Goal: Task Accomplishment & Management: Use online tool/utility

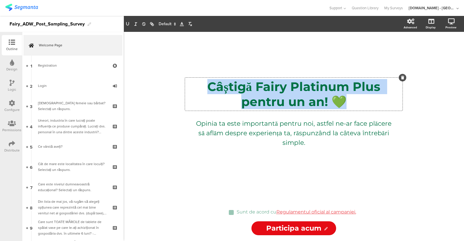
copy p "Câștigă Fairy Platinum Plus pentru un an! 💚"
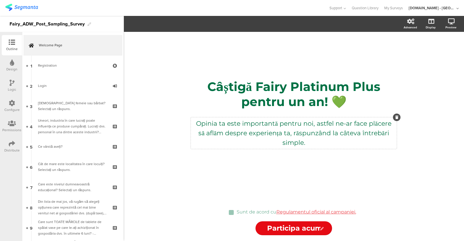
click at [281, 121] on div "Opinia ta este importantă pentru noi, astfel ne-ar face plăcere să aflăm despre…" at bounding box center [294, 133] width 206 height 32
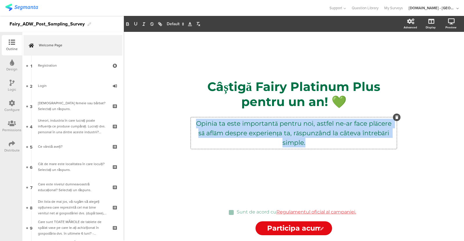
scroll to position [152, 0]
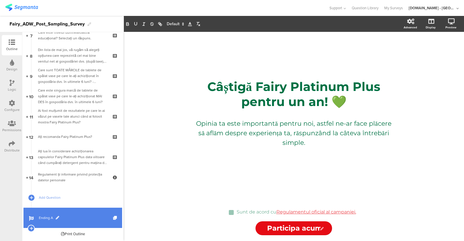
click at [58, 215] on span "Ending A" at bounding box center [76, 218] width 74 height 6
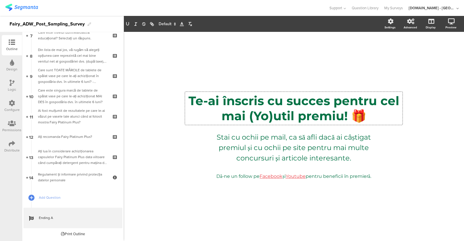
click at [286, 117] on div "Te-ai înscris cu succes pentru cel mai (Yo)util premiu! 🎁 Te-ai înscris cu succ…" at bounding box center [293, 108] width 217 height 33
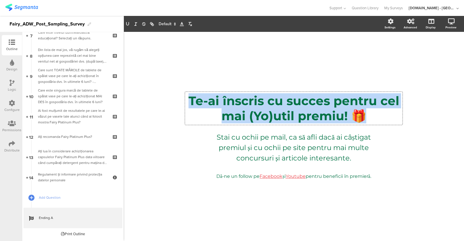
copy p "Te-ai înscris cu succes pentru cel mai (Yo)util premiu! 🎁"
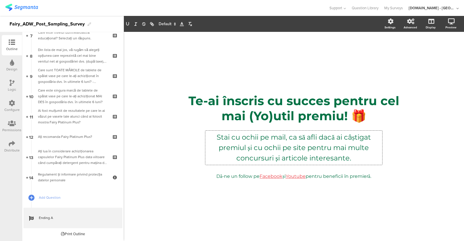
click at [278, 157] on div "Stai cu ochii pe mail, ca să afli dacă ai câștigat premiul și cu ochii pe site …" at bounding box center [293, 148] width 177 height 34
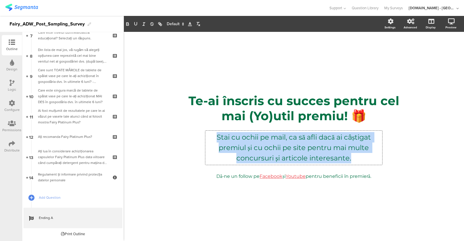
copy p "Stai cu ochii pe mail, ca să afli dacă ai câștigat premiul și cu ochii pe site …"
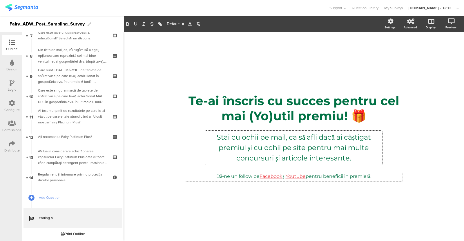
click at [359, 176] on div "Dă-ne un follow pe Facebook și Youtube pentru beneficii în premieră. Dă-ne un f…" at bounding box center [293, 176] width 217 height 9
copy p "Dă-ne un follow pe Facebook și Youtube pentru beneficii în premieră."
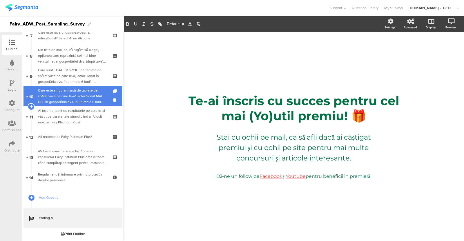
click at [57, 95] on div "Care este singura marcă de tablete de spălat vase pe care le-ați achiziționat M…" at bounding box center [72, 96] width 69 height 17
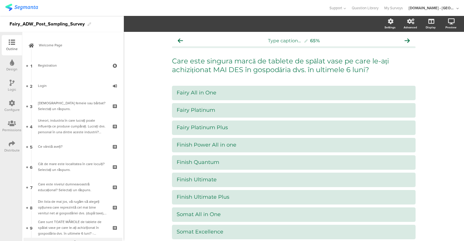
click at [9, 63] on div "Design" at bounding box center [12, 65] width 20 height 20
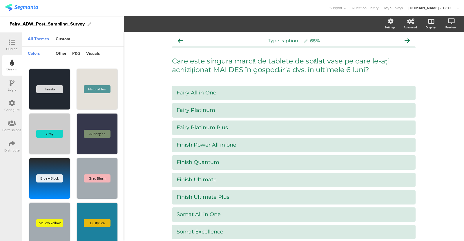
click at [35, 51] on div "colors" at bounding box center [34, 54] width 18 height 10
click at [61, 52] on div "other" at bounding box center [61, 54] width 17 height 10
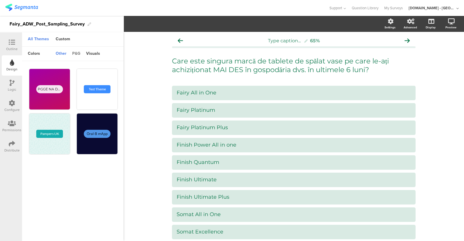
click at [70, 52] on div "p&g" at bounding box center [76, 54] width 14 height 10
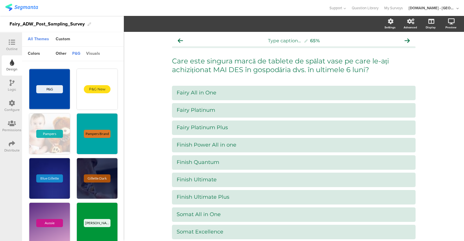
click at [94, 54] on div "visuals" at bounding box center [93, 54] width 20 height 10
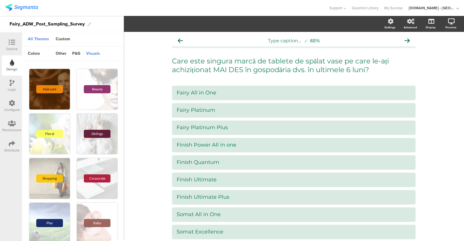
click at [13, 39] on icon at bounding box center [12, 42] width 6 height 6
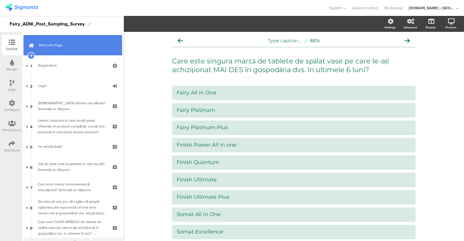
click at [66, 38] on link "Welcome Page" at bounding box center [72, 45] width 99 height 20
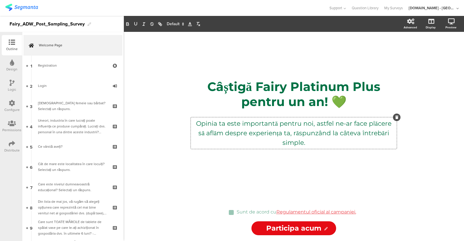
click at [329, 136] on div "Opinia ta este importantă pentru noi, astfel ne-ar face plăcere să aflăm despre…" at bounding box center [294, 133] width 206 height 32
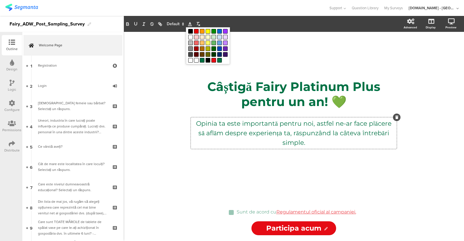
click at [191, 23] on icon at bounding box center [189, 23] width 5 height 5
click at [311, 143] on p "Opinia ta este importantă pentru noi, astfel ne-ar face plăcere să aflăm despre…" at bounding box center [293, 133] width 203 height 29
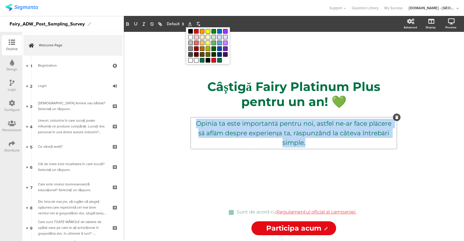
copy p "Opinia ta este importantă pentru noi, astfel ne-ar face plăcere să aflăm despre…"
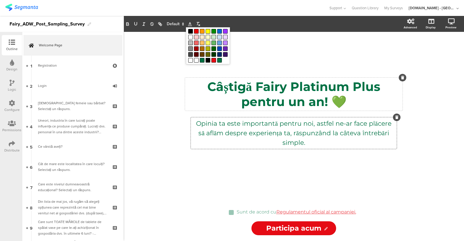
click at [279, 106] on div "Câștigă Fairy Platinum Plus pentru un an! 💚 Câștigă Fairy Platinum Plus pentru …" at bounding box center [293, 94] width 217 height 33
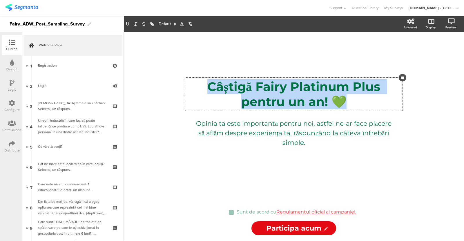
copy p "Câștigă Fairy Platinum Plus pentru un an! 💚"
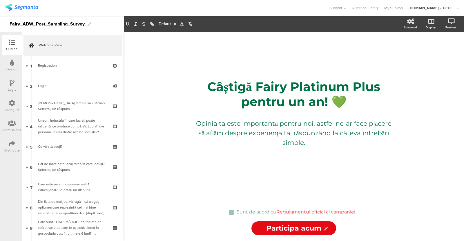
click at [313, 230] on input "Participa acum" at bounding box center [293, 229] width 85 height 14
click at [260, 86] on p "Câștigă Fairy Platinum Plus pentru un an! 💚" at bounding box center [293, 94] width 215 height 30
click at [11, 64] on icon at bounding box center [12, 62] width 4 height 6
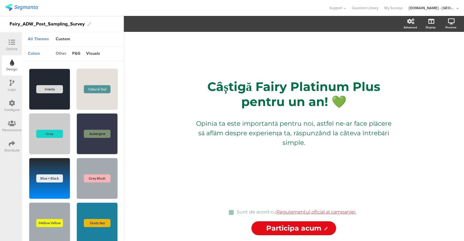
click at [57, 50] on div "other" at bounding box center [61, 54] width 17 height 10
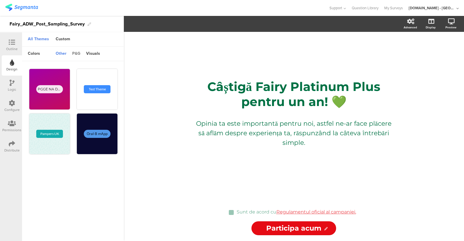
click at [71, 51] on div "p&g" at bounding box center [76, 54] width 14 height 10
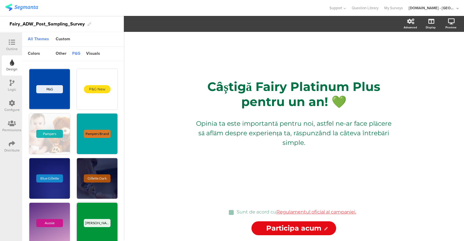
click at [84, 227] on div "Ariel" at bounding box center [97, 223] width 27 height 8
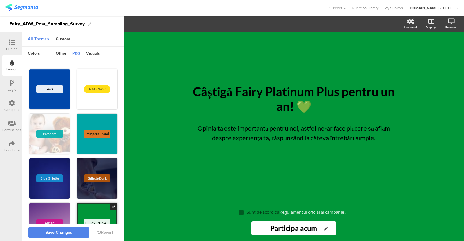
click at [92, 212] on div "Ariel" at bounding box center [97, 223] width 41 height 41
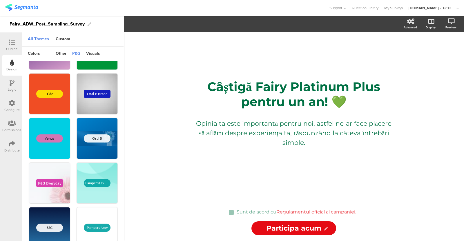
scroll to position [188, 0]
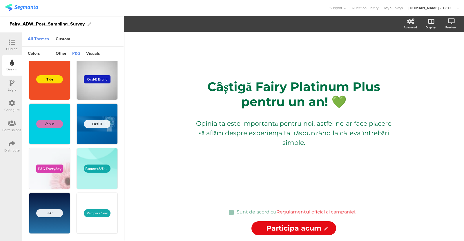
click at [60, 31] on div "Fairy_ADW_Post_Sampling_Survey" at bounding box center [62, 24] width 124 height 16
click at [60, 39] on div "Custom" at bounding box center [63, 40] width 20 height 10
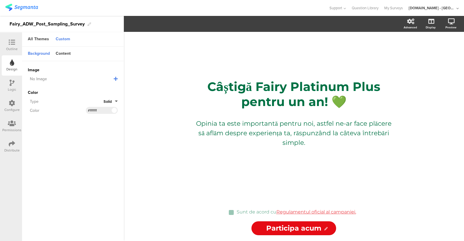
click at [63, 108] on div "Color" at bounding box center [57, 111] width 58 height 6
click at [62, 50] on div "Content" at bounding box center [63, 54] width 21 height 10
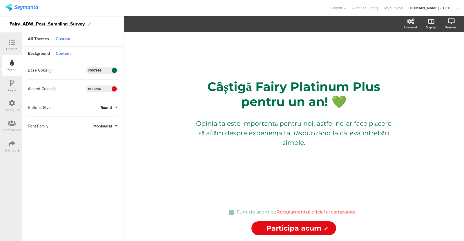
click at [104, 71] on input "#007144" at bounding box center [96, 70] width 17 height 5
drag, startPoint x: 104, startPoint y: 70, endPoint x: 76, endPoint y: 70, distance: 28.4
click at [76, 70] on div "Base Color #007144 Clear OK #007144" at bounding box center [73, 70] width 90 height 7
